Goal: Task Accomplishment & Management: Use online tool/utility

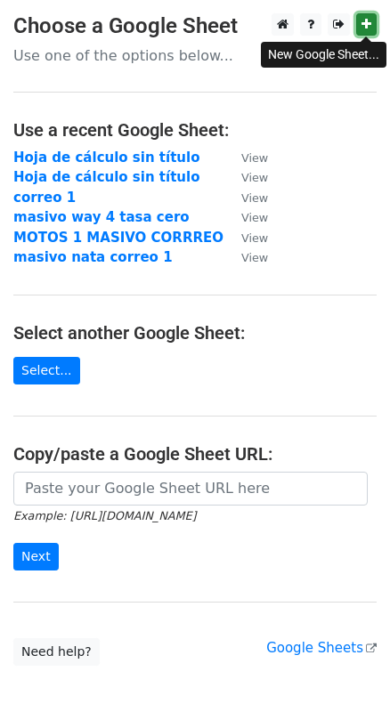
click at [358, 30] on link at bounding box center [366, 24] width 20 height 22
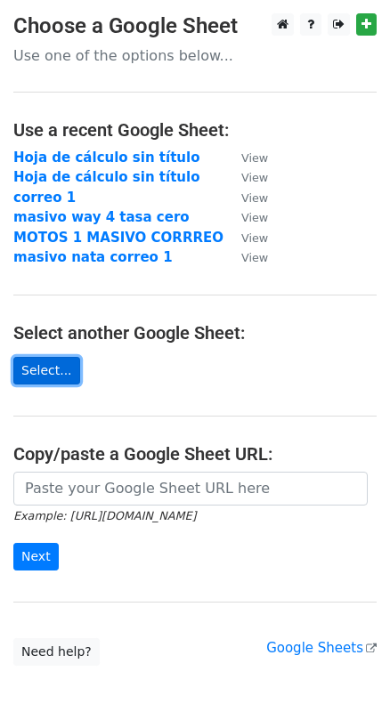
click at [49, 378] on link "Select..." at bounding box center [46, 371] width 67 height 28
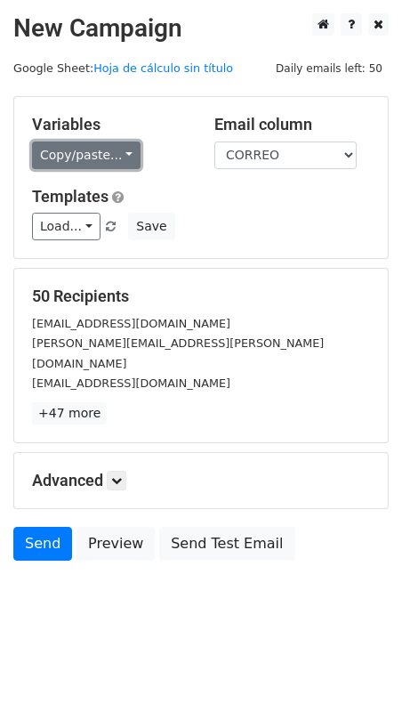
click at [120, 146] on link "Copy/paste..." at bounding box center [86, 155] width 109 height 28
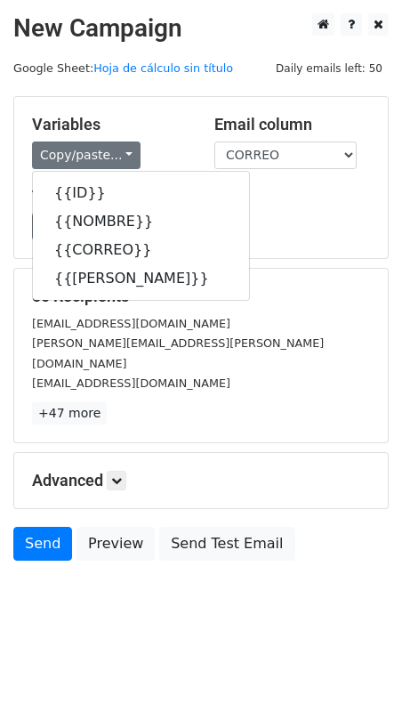
click at [281, 221] on div "Load... No templates saved Save" at bounding box center [201, 227] width 365 height 28
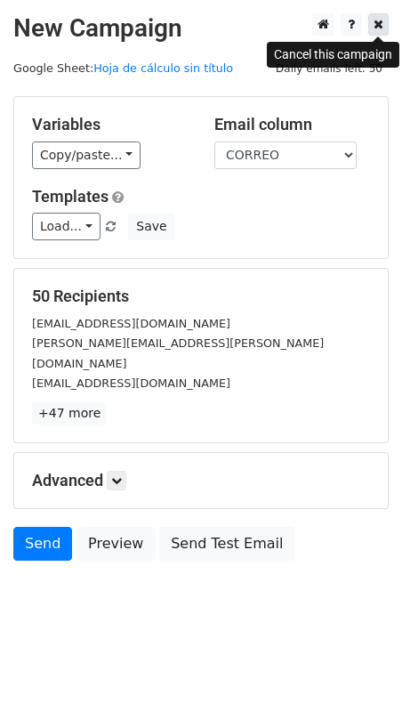
click at [379, 30] on icon at bounding box center [379, 24] width 10 height 12
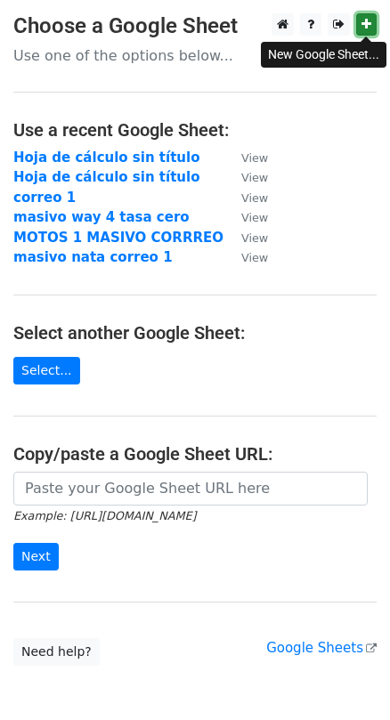
click at [371, 27] on link at bounding box center [366, 24] width 20 height 22
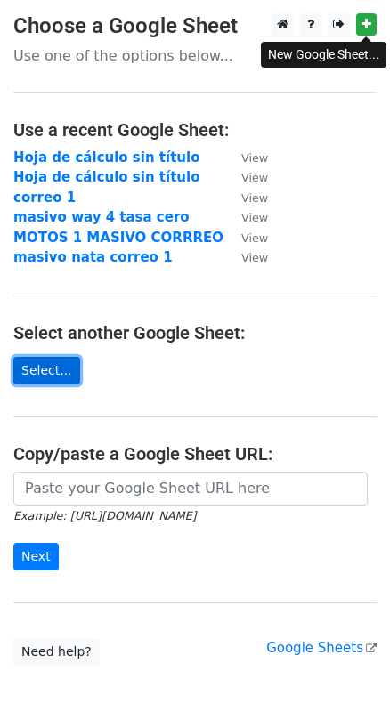
click at [52, 361] on link "Select..." at bounding box center [46, 371] width 67 height 28
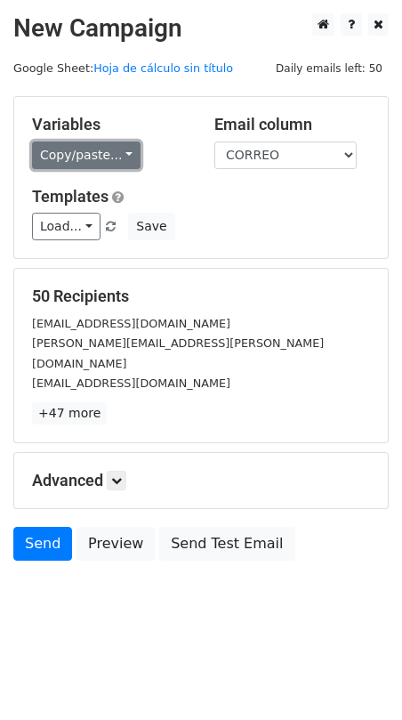
click at [93, 151] on link "Copy/paste..." at bounding box center [86, 155] width 109 height 28
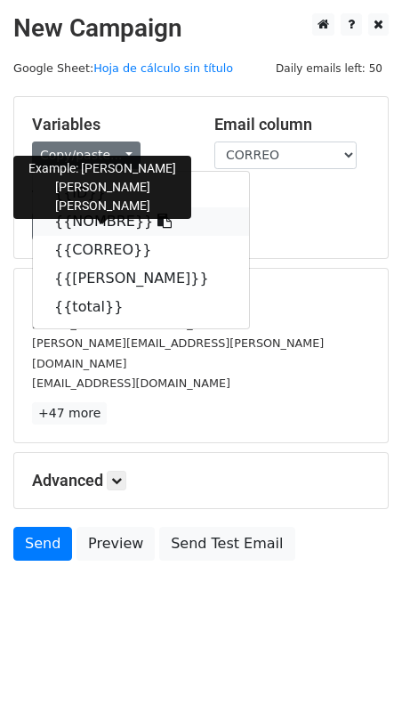
click at [87, 221] on link "{{NOMBRE}}" at bounding box center [141, 221] width 216 height 28
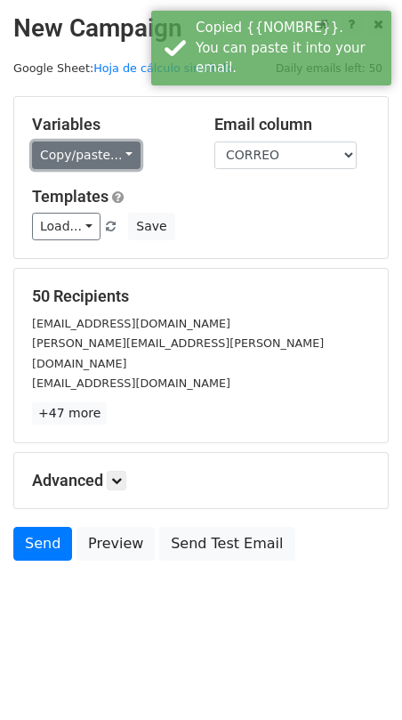
click at [81, 163] on link "Copy/paste..." at bounding box center [86, 155] width 109 height 28
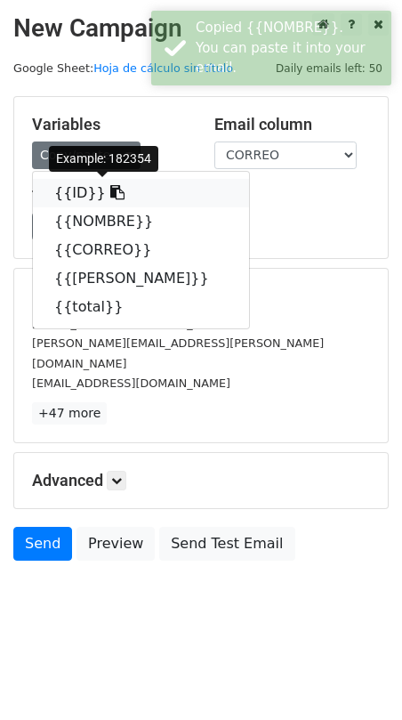
click at [85, 195] on link "{{ID}}" at bounding box center [141, 193] width 216 height 28
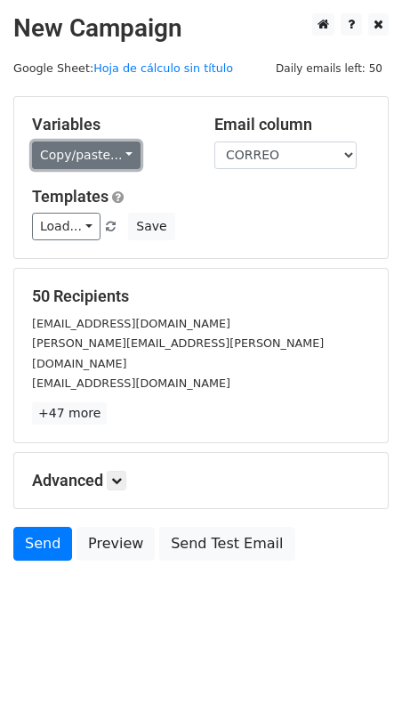
click at [56, 152] on link "Copy/paste..." at bounding box center [86, 155] width 109 height 28
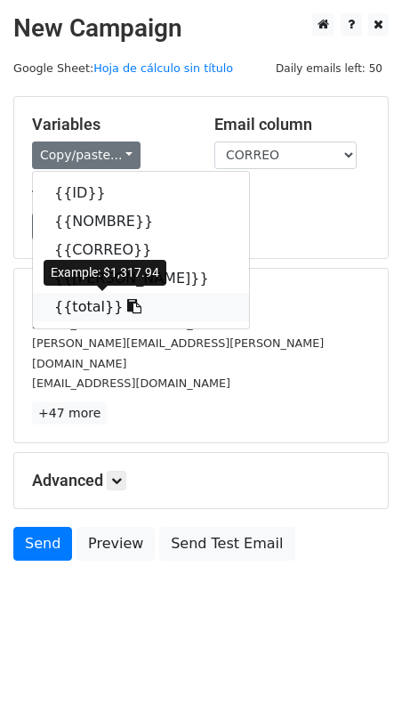
click at [77, 302] on link "{{total}}" at bounding box center [141, 307] width 216 height 28
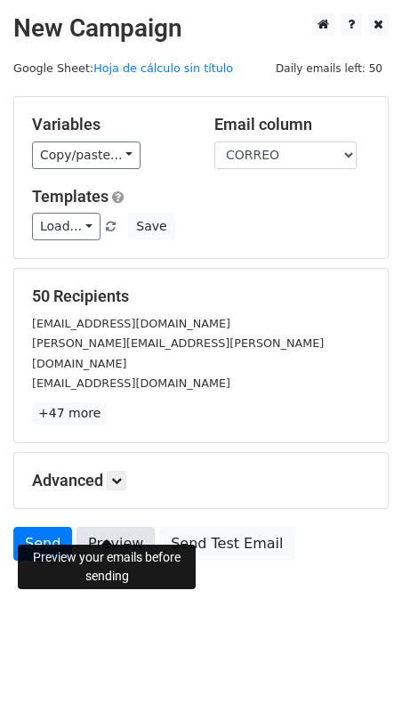
click at [100, 527] on link "Preview" at bounding box center [115, 544] width 78 height 34
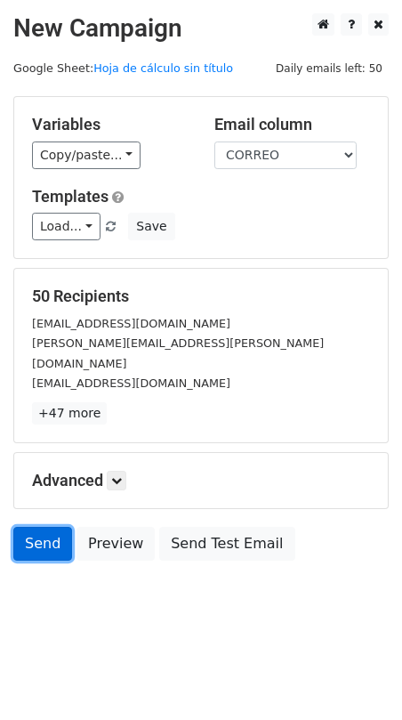
click at [29, 527] on link "Send" at bounding box center [42, 544] width 59 height 34
